Goal: Task Accomplishment & Management: Complete application form

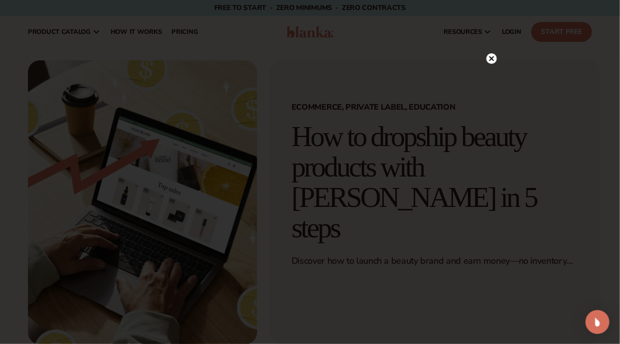
click at [496, 55] on circle at bounding box center [492, 58] width 10 height 10
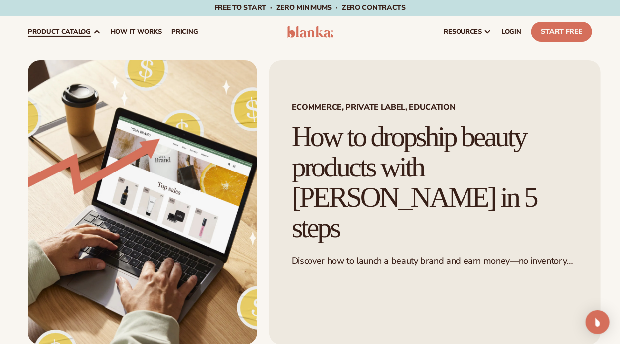
click at [48, 34] on span "product catalog" at bounding box center [59, 32] width 63 height 8
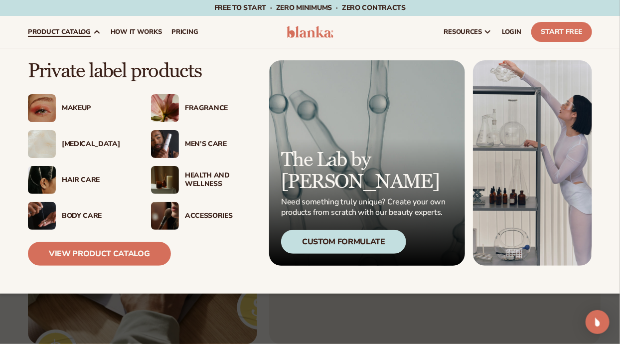
click at [67, 138] on div "[MEDICAL_DATA]" at bounding box center [79, 144] width 103 height 28
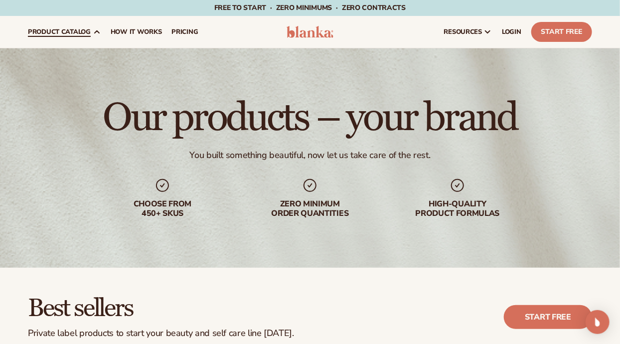
click at [63, 28] on span "product catalog" at bounding box center [59, 32] width 63 height 8
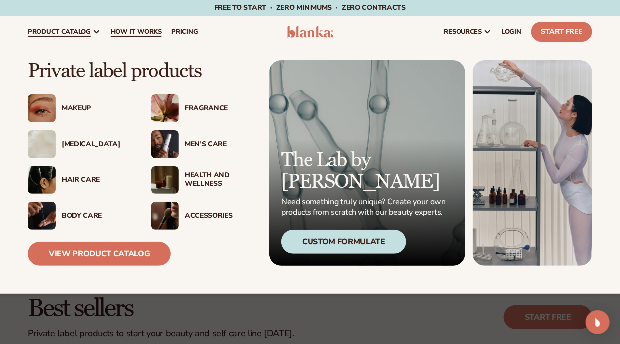
click at [147, 28] on span "How It Works" at bounding box center [136, 32] width 51 height 8
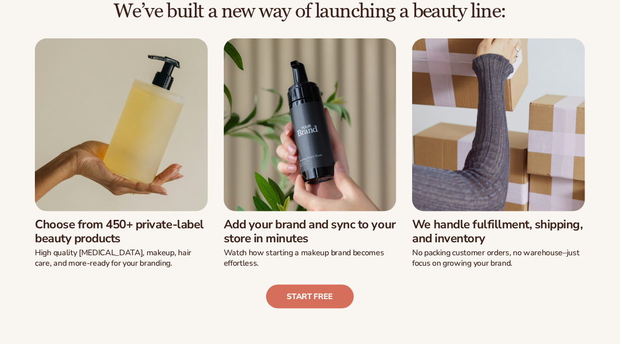
scroll to position [232, 0]
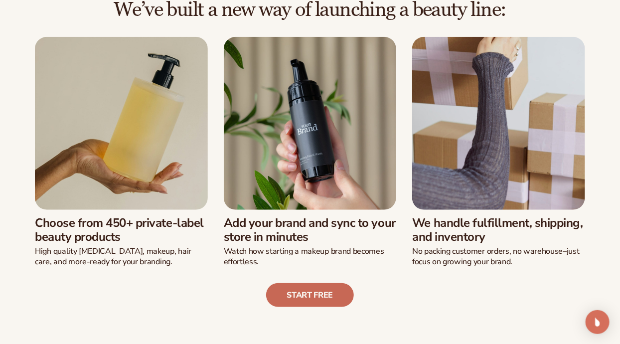
click at [309, 295] on link "Start free" at bounding box center [310, 295] width 88 height 24
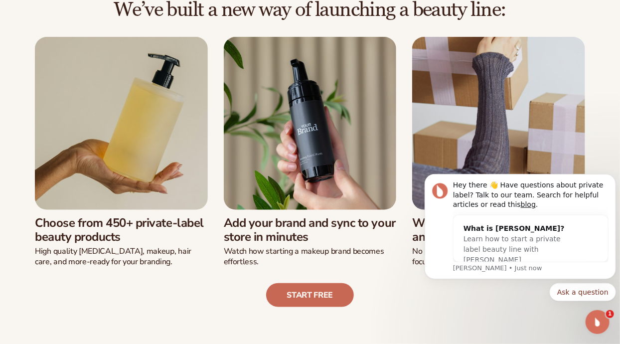
scroll to position [0, 0]
